Goal: Navigation & Orientation: Find specific page/section

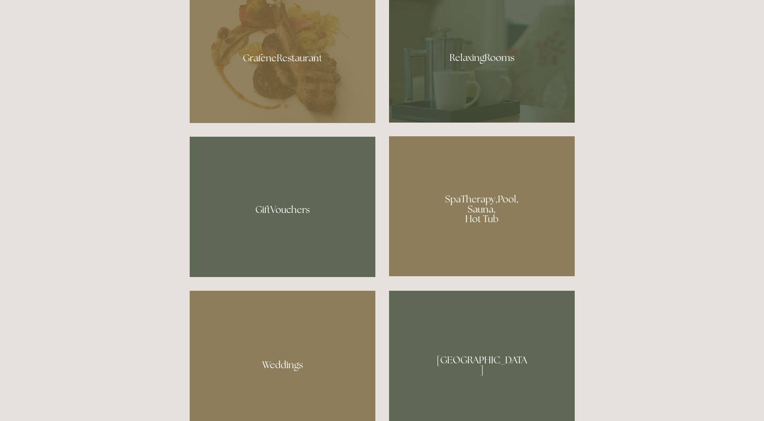
scroll to position [685, 0]
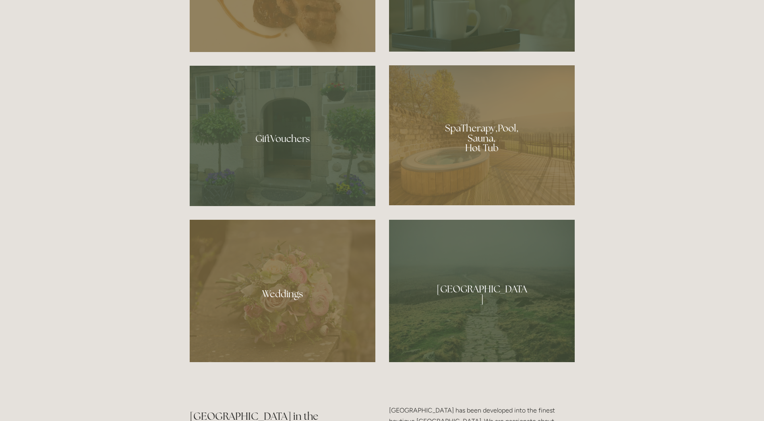
click at [478, 143] on div at bounding box center [482, 135] width 186 height 140
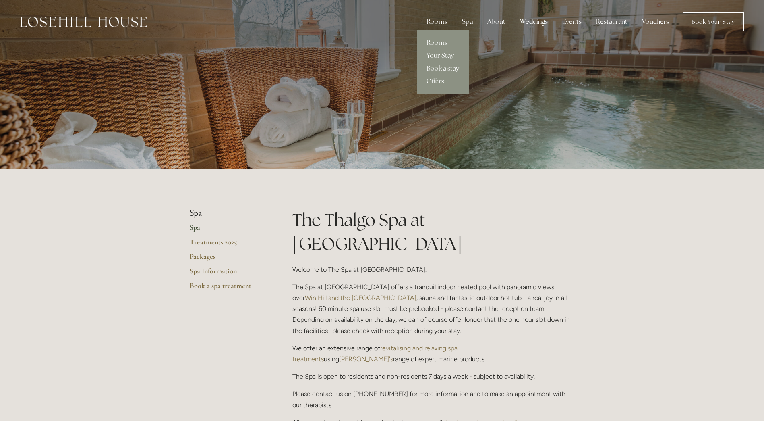
click at [436, 19] on div "Rooms" at bounding box center [437, 22] width 34 height 16
